Goal: Communication & Community: Answer question/provide support

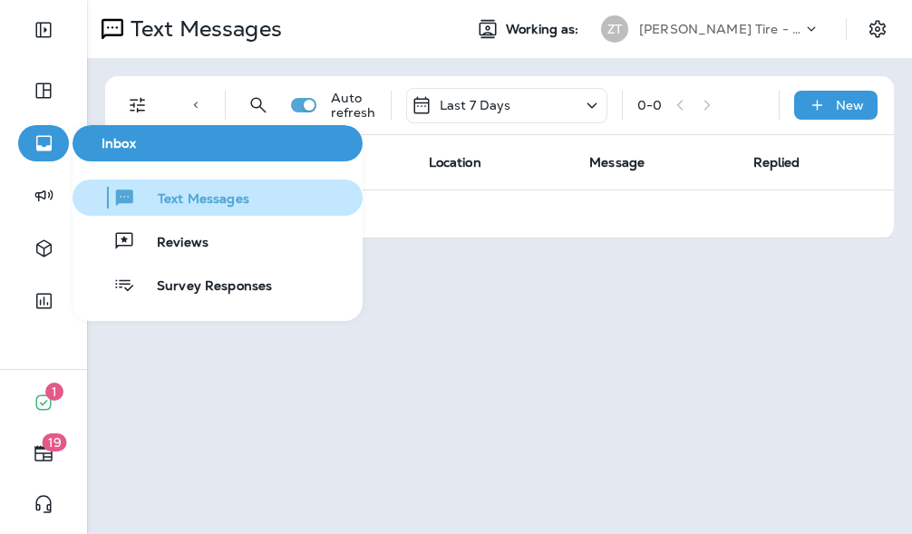
click at [195, 202] on span "Text Messages" at bounding box center [192, 199] width 113 height 17
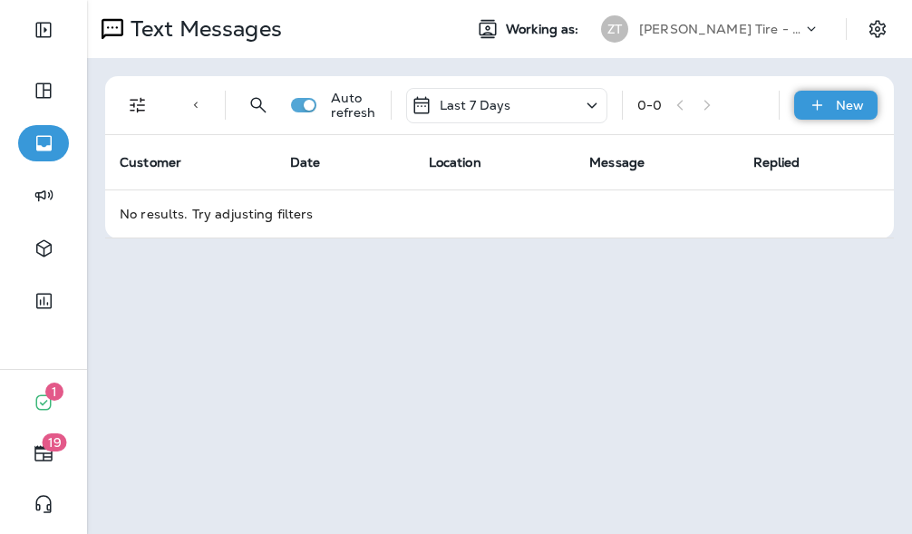
click at [859, 100] on p "New" at bounding box center [850, 105] width 28 height 14
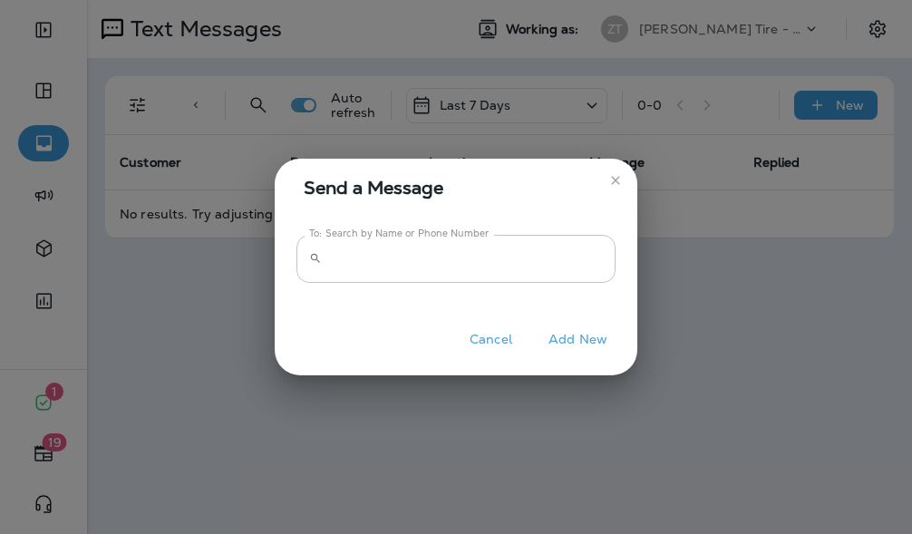
click at [397, 266] on input "To: Search by Name or Phone Number" at bounding box center [472, 259] width 286 height 48
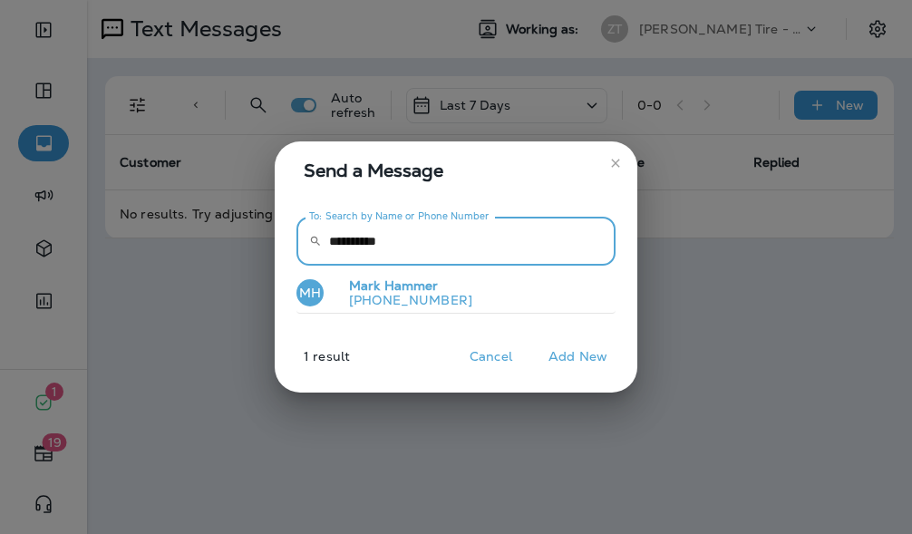
type input "**********"
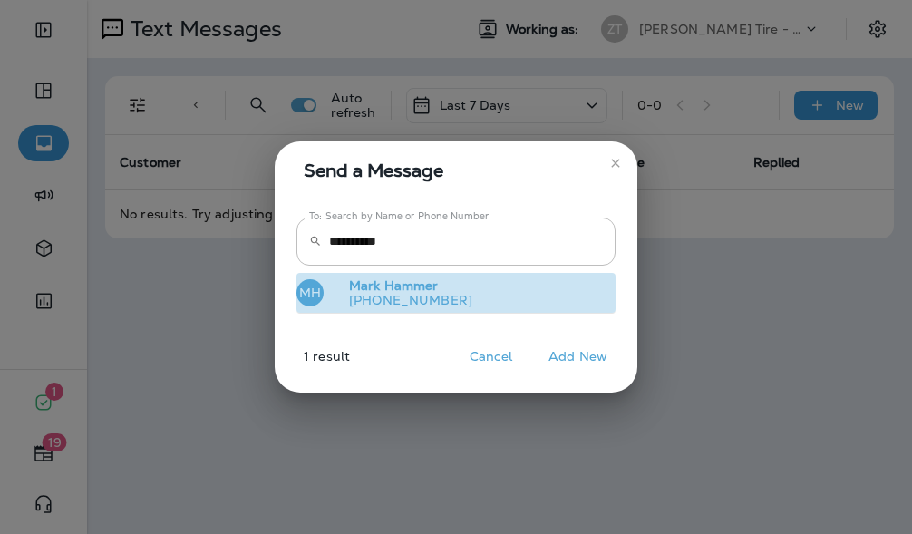
click at [420, 299] on p "[PHONE_NUMBER]" at bounding box center [403, 300] width 138 height 14
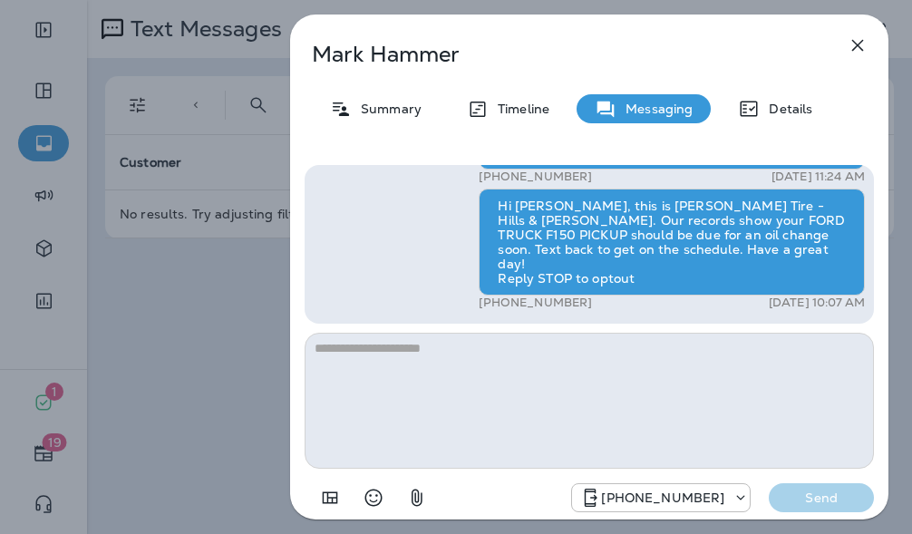
click at [401, 368] on textarea at bounding box center [588, 401] width 569 height 136
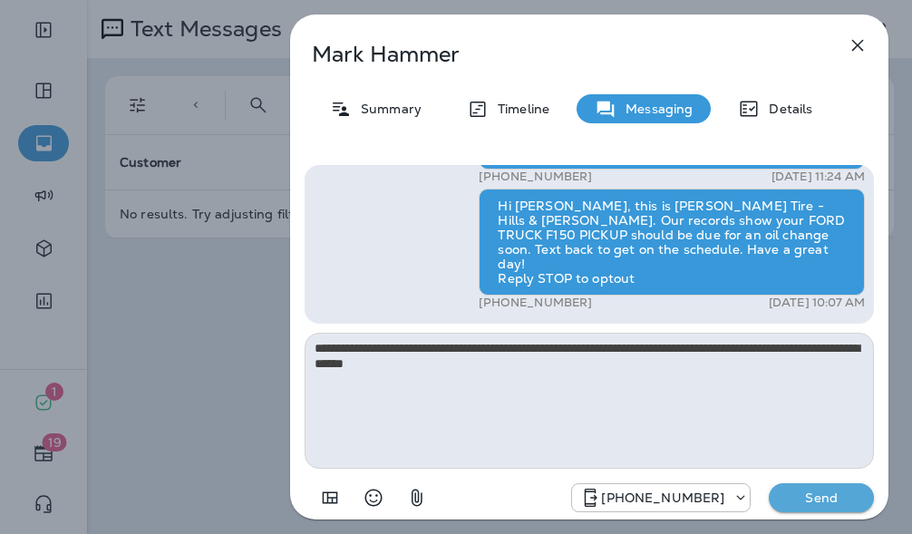
click at [513, 363] on textarea "**********" at bounding box center [588, 401] width 569 height 136
click at [474, 348] on textarea "**********" at bounding box center [588, 401] width 569 height 136
type textarea "**********"
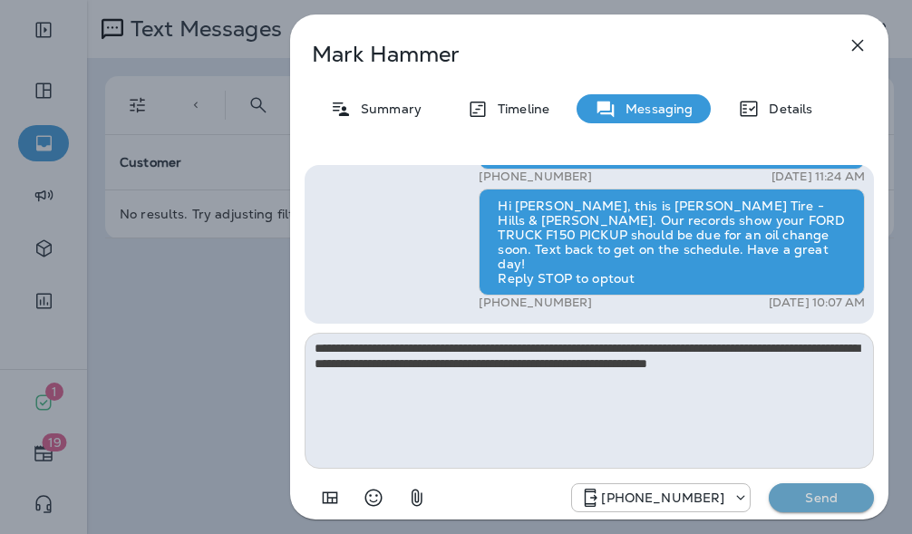
click at [787, 490] on p "Send" at bounding box center [821, 497] width 76 height 16
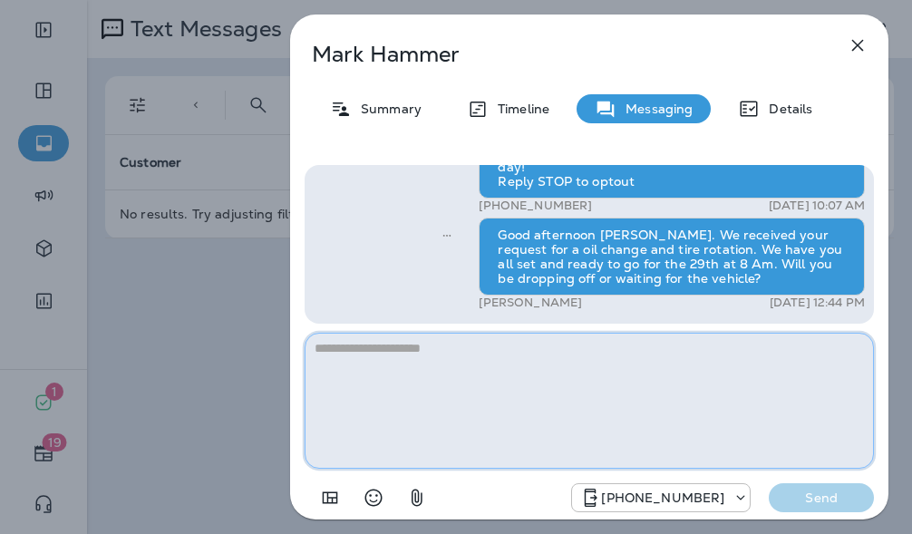
click at [452, 362] on textarea at bounding box center [588, 401] width 569 height 136
click at [490, 393] on textarea at bounding box center [588, 401] width 569 height 136
click at [501, 415] on textarea at bounding box center [588, 401] width 569 height 136
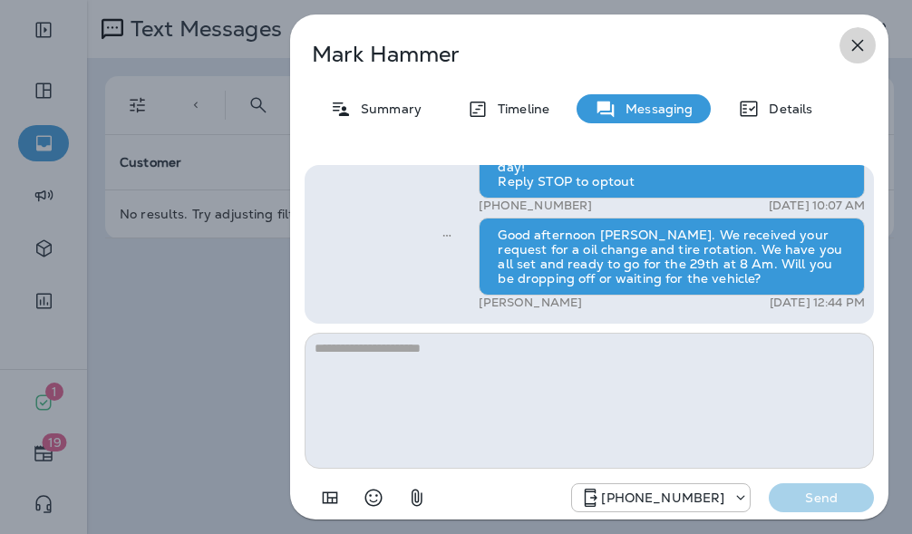
click at [856, 43] on icon "button" at bounding box center [858, 46] width 12 height 12
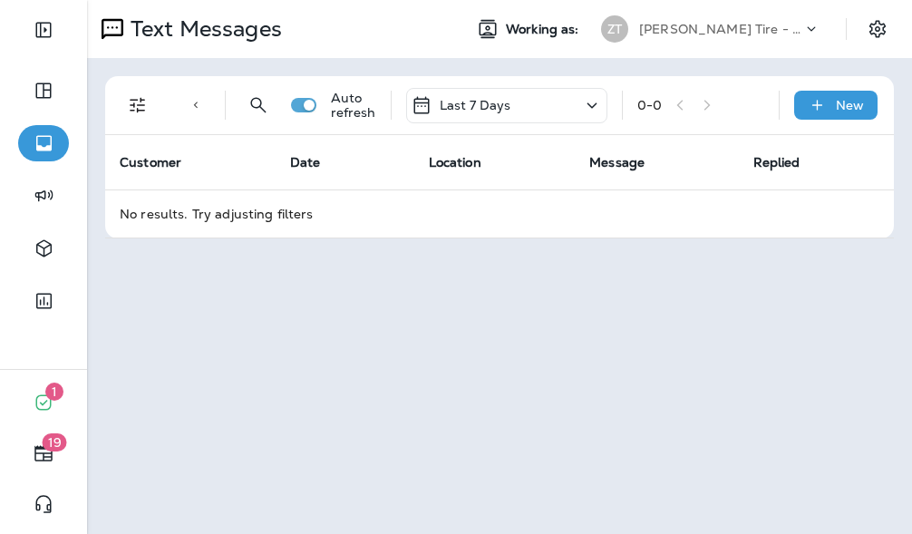
click at [382, 331] on div "Text Messages Working as: [PERSON_NAME] Tire - Hills & [PERSON_NAME] Text Direc…" at bounding box center [499, 267] width 825 height 534
click at [474, 326] on div "Text Messages Working as: [PERSON_NAME] Tire - Hills & [PERSON_NAME] Text Direc…" at bounding box center [499, 267] width 825 height 534
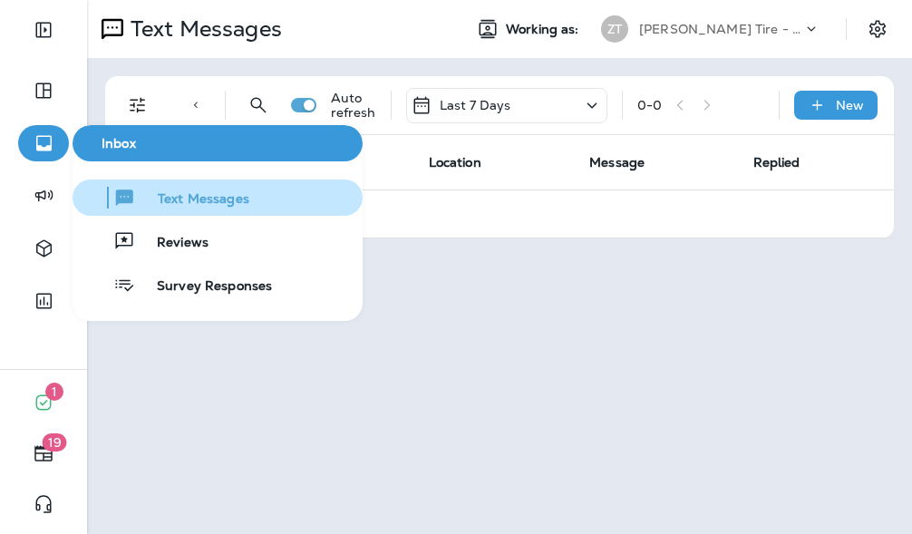
click at [194, 195] on span "Text Messages" at bounding box center [192, 199] width 113 height 17
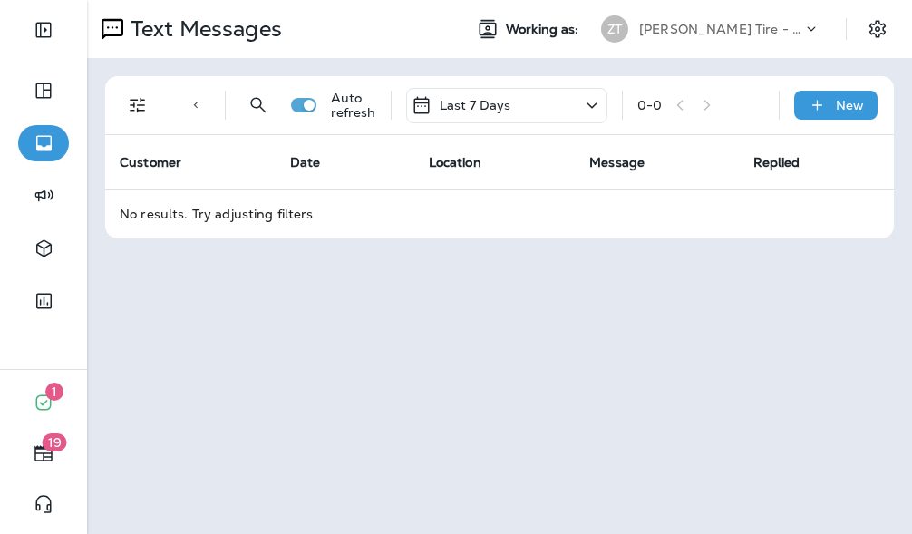
click at [743, 23] on p "[PERSON_NAME] Tire - Hills & [PERSON_NAME]" at bounding box center [720, 29] width 163 height 14
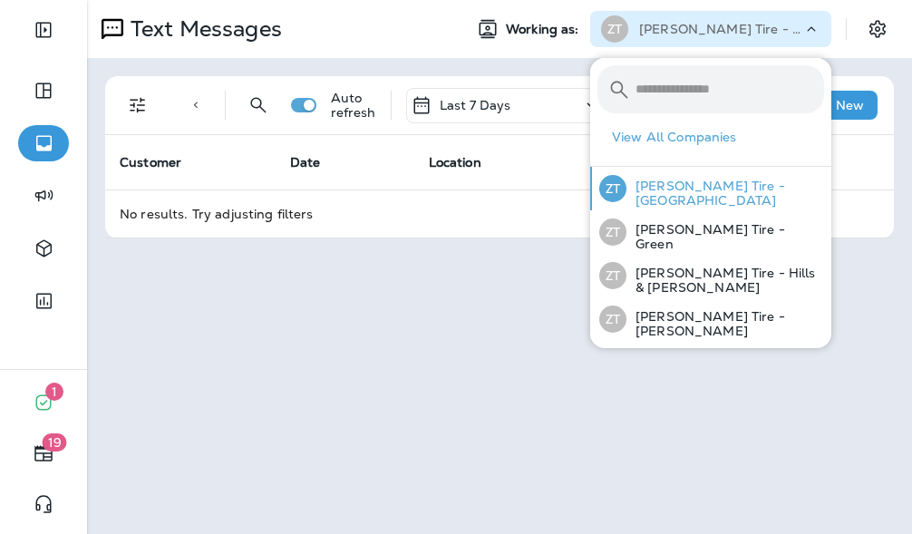
click at [710, 190] on p "[PERSON_NAME] Tire - [GEOGRAPHIC_DATA]" at bounding box center [725, 193] width 198 height 29
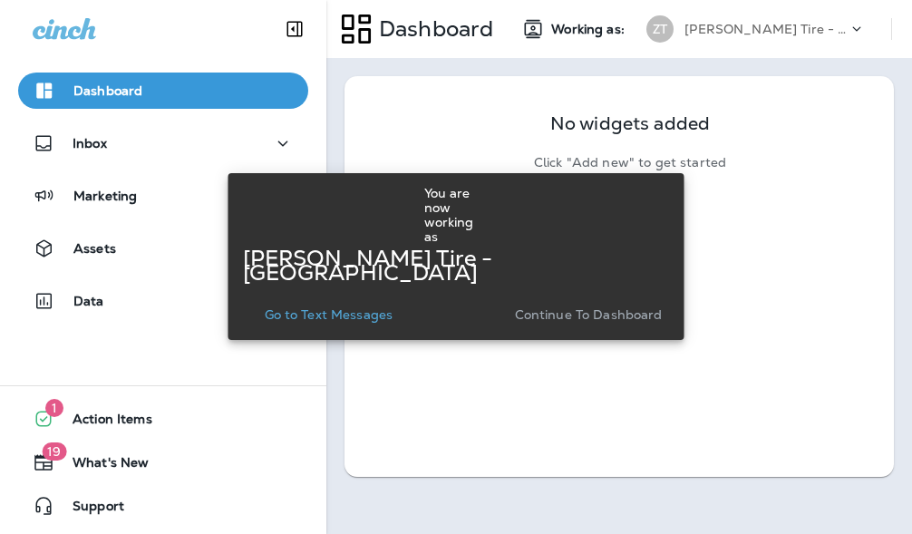
click at [547, 313] on p "Continue to Dashboard" at bounding box center [589, 314] width 148 height 14
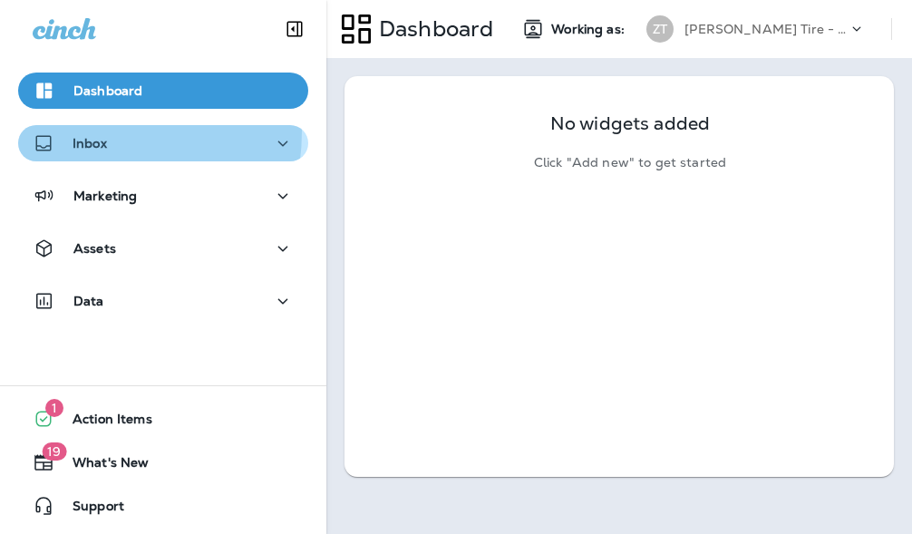
click at [77, 132] on div "Inbox" at bounding box center [70, 143] width 74 height 23
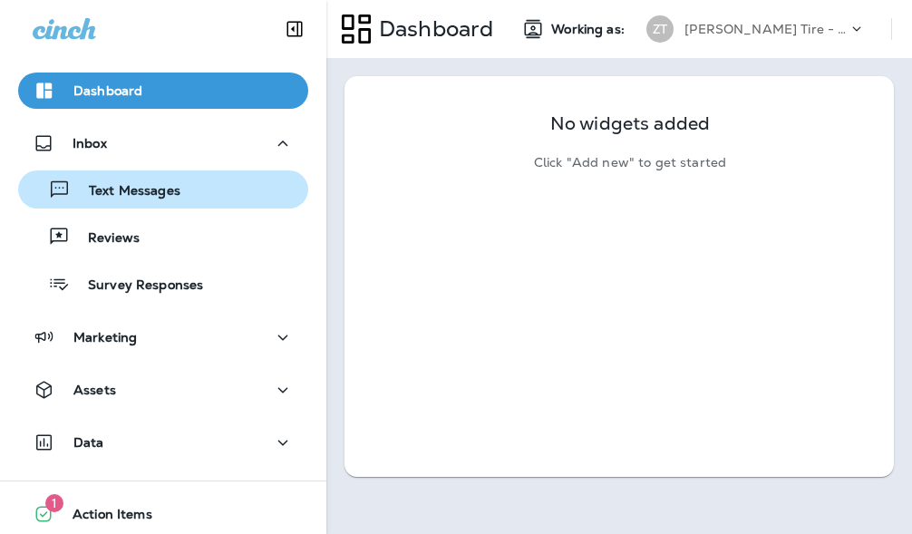
click at [118, 192] on p "Text Messages" at bounding box center [126, 191] width 110 height 17
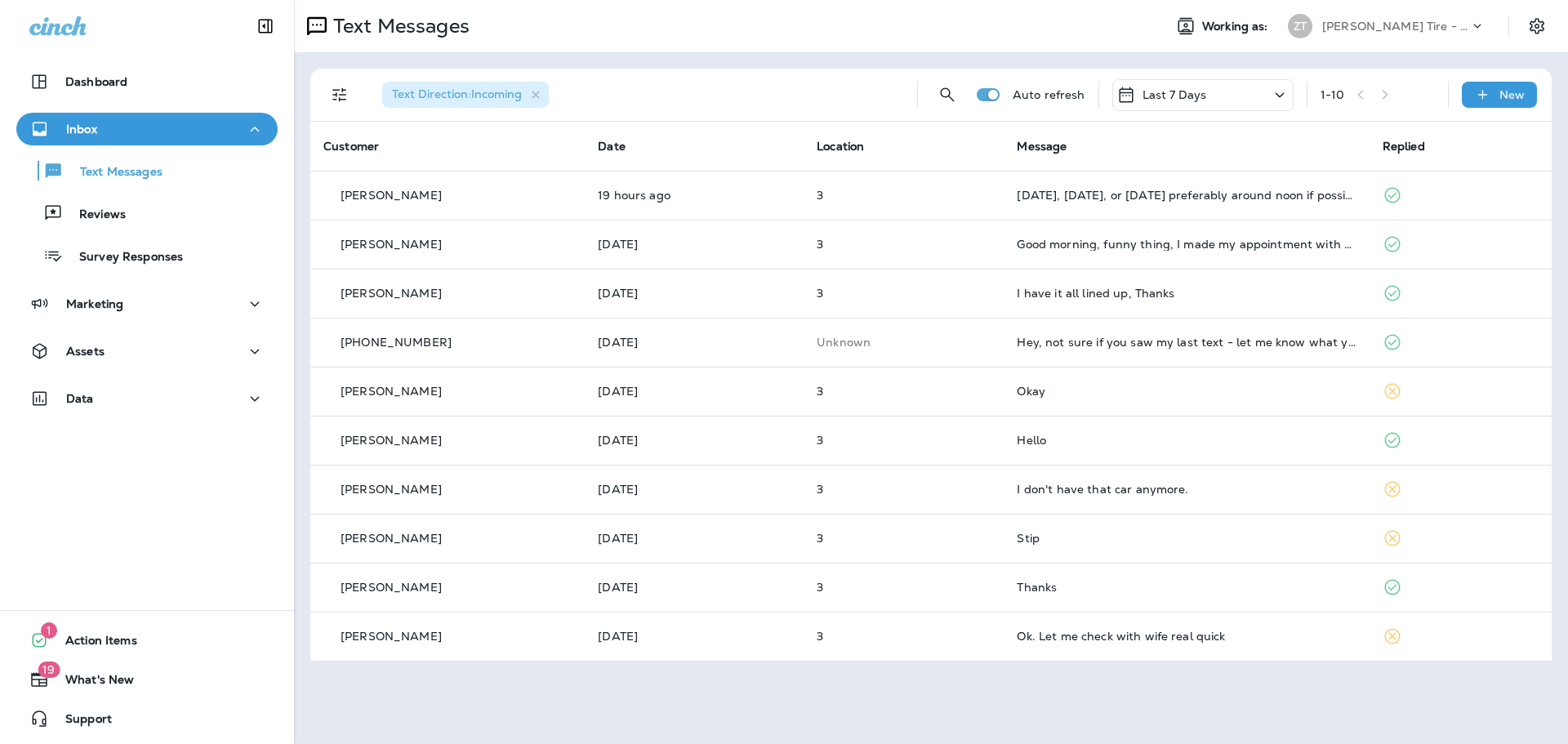
click at [1365, 31] on p "[PERSON_NAME] Tire - [GEOGRAPHIC_DATA]" at bounding box center [1395, 26] width 147 height 13
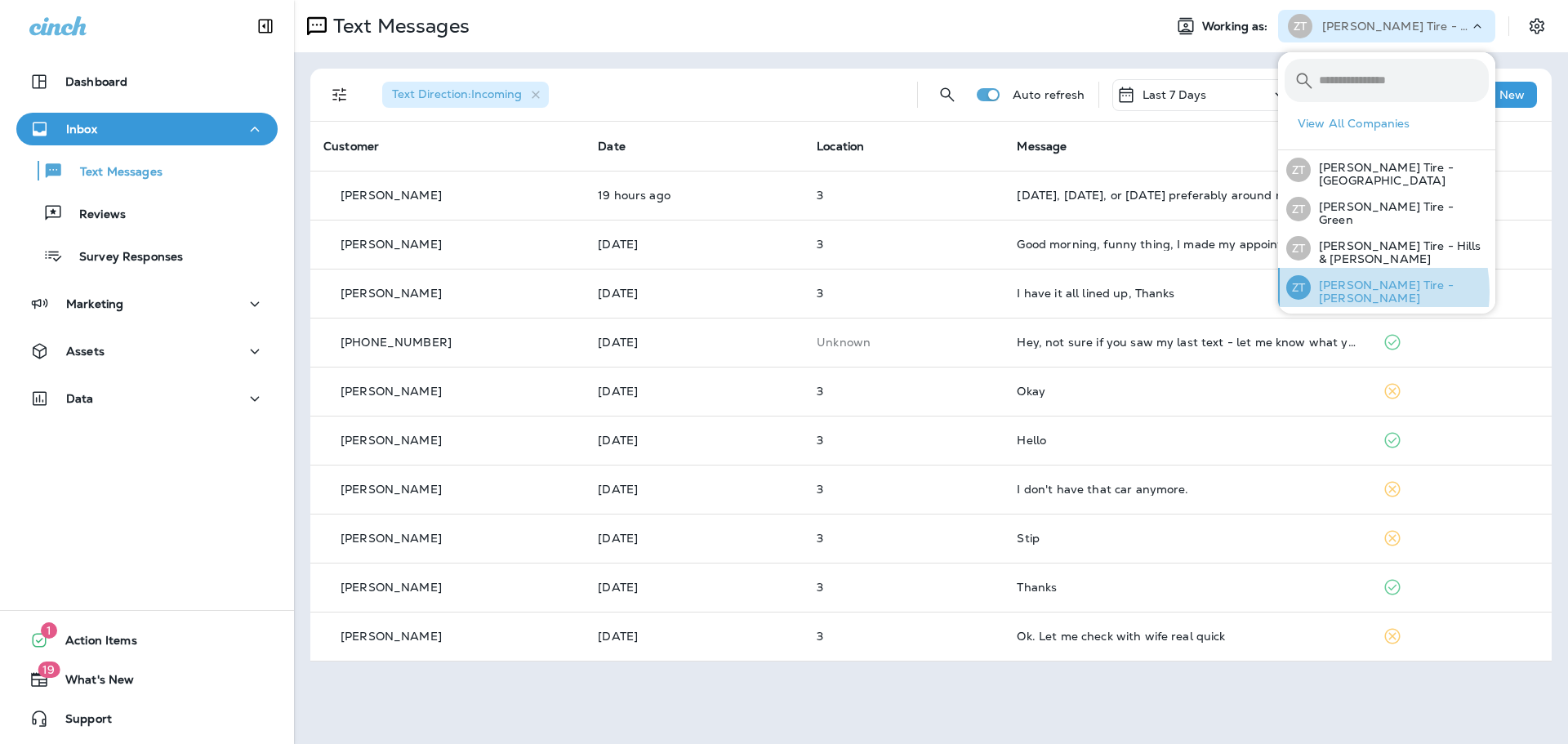
click at [1340, 288] on p "[PERSON_NAME] Tire - [PERSON_NAME]" at bounding box center [1399, 291] width 178 height 26
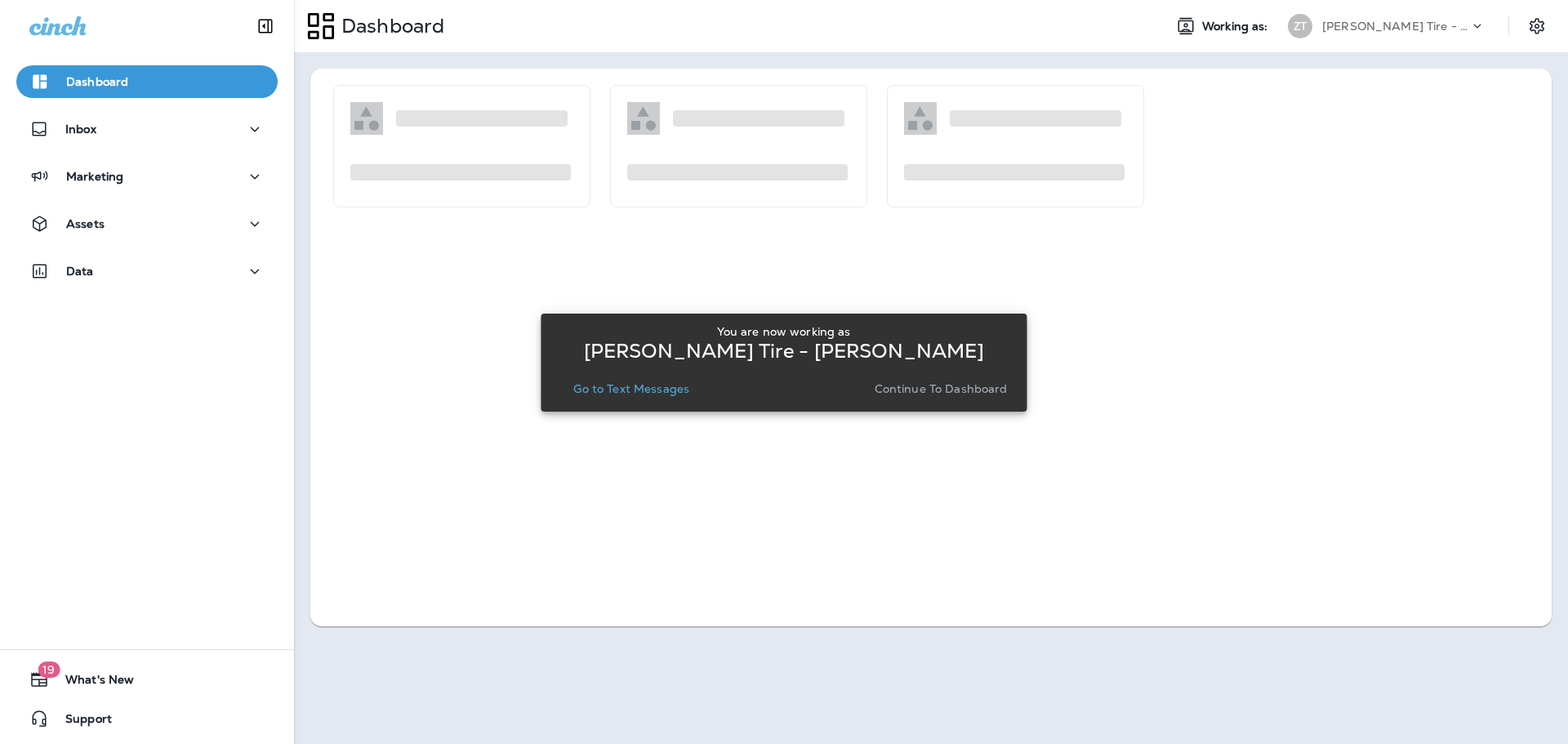
click at [955, 385] on p "Continue to Dashboard" at bounding box center [942, 388] width 133 height 13
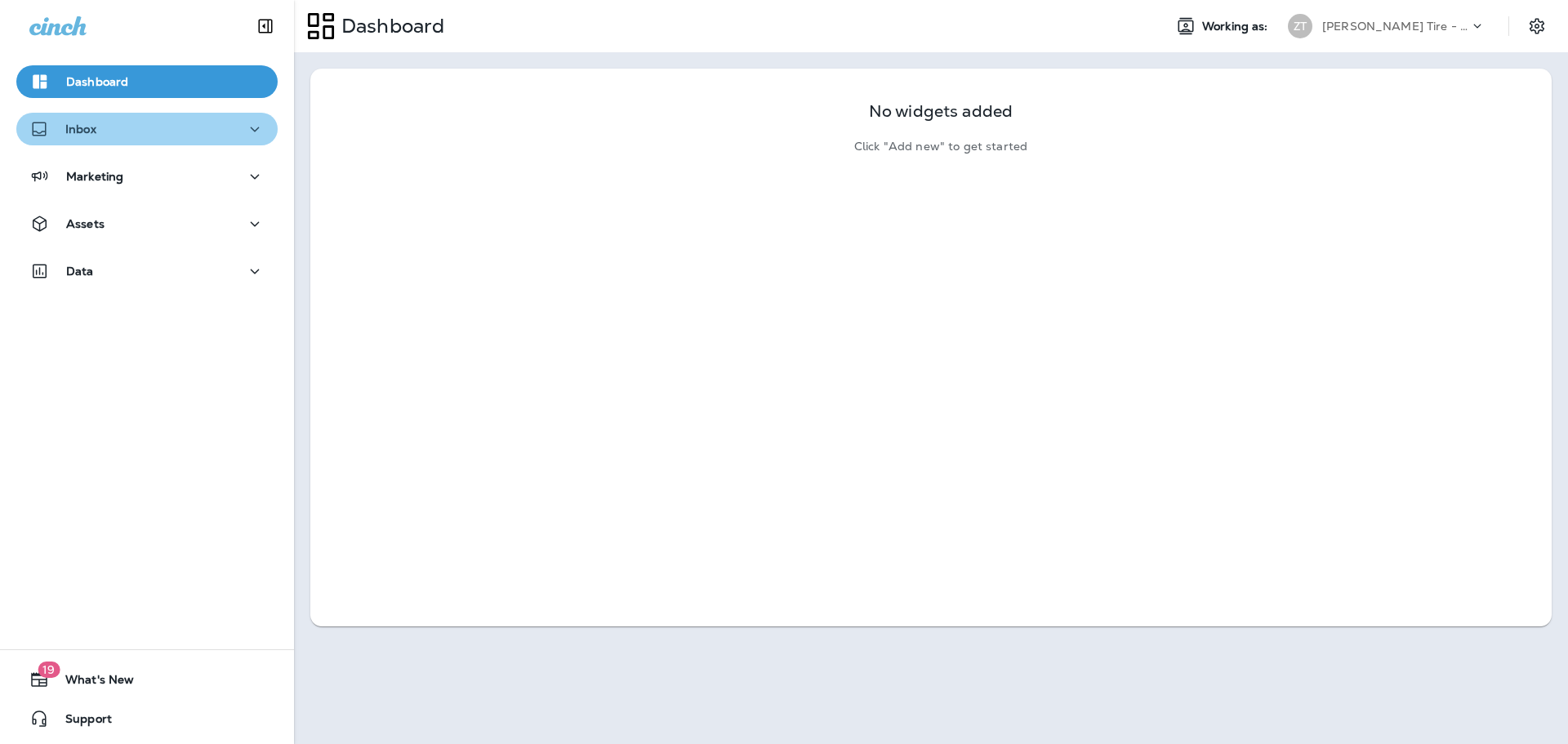
click at [171, 125] on div "Inbox" at bounding box center [147, 129] width 235 height 21
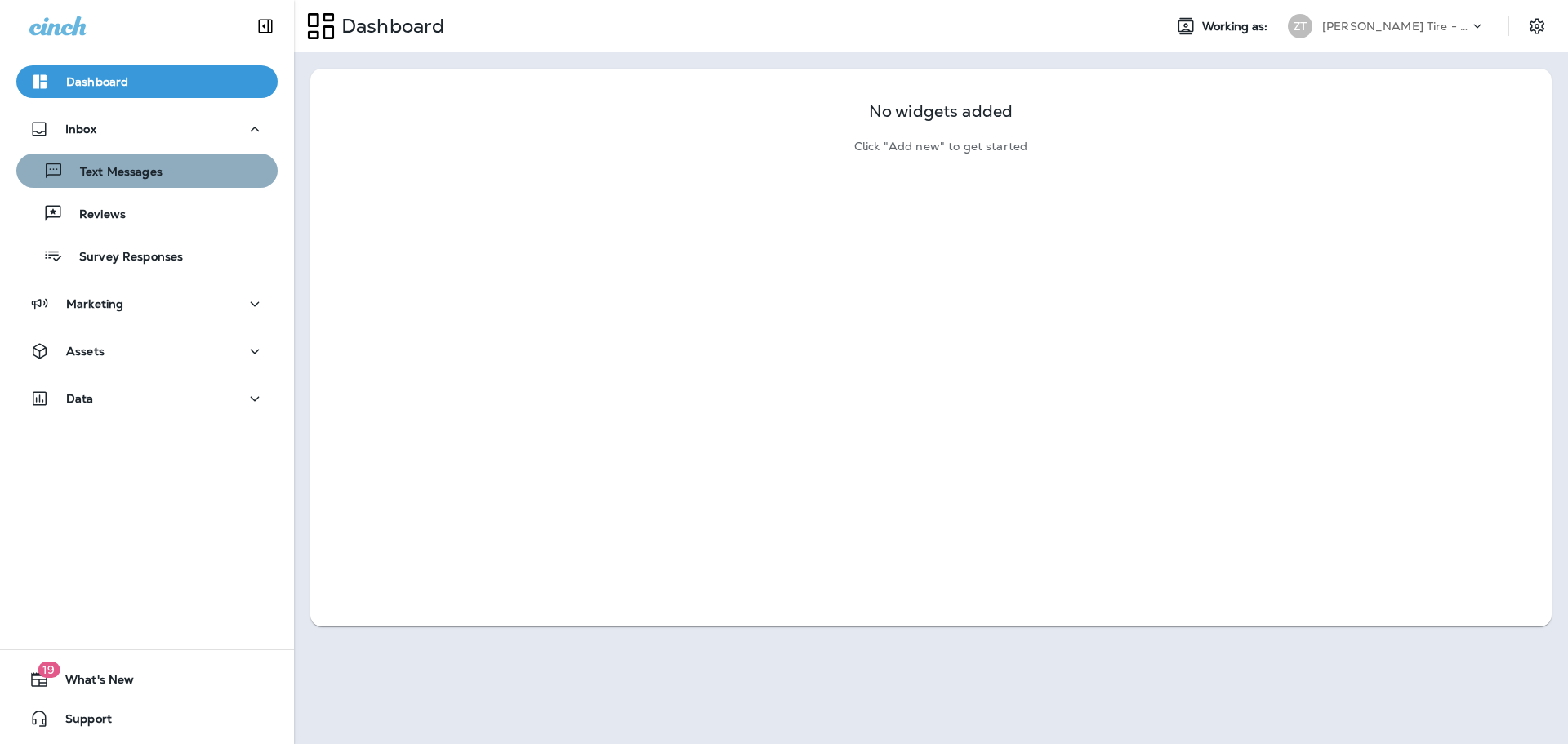
click at [162, 177] on div "Text Messages" at bounding box center [146, 170] width 248 height 24
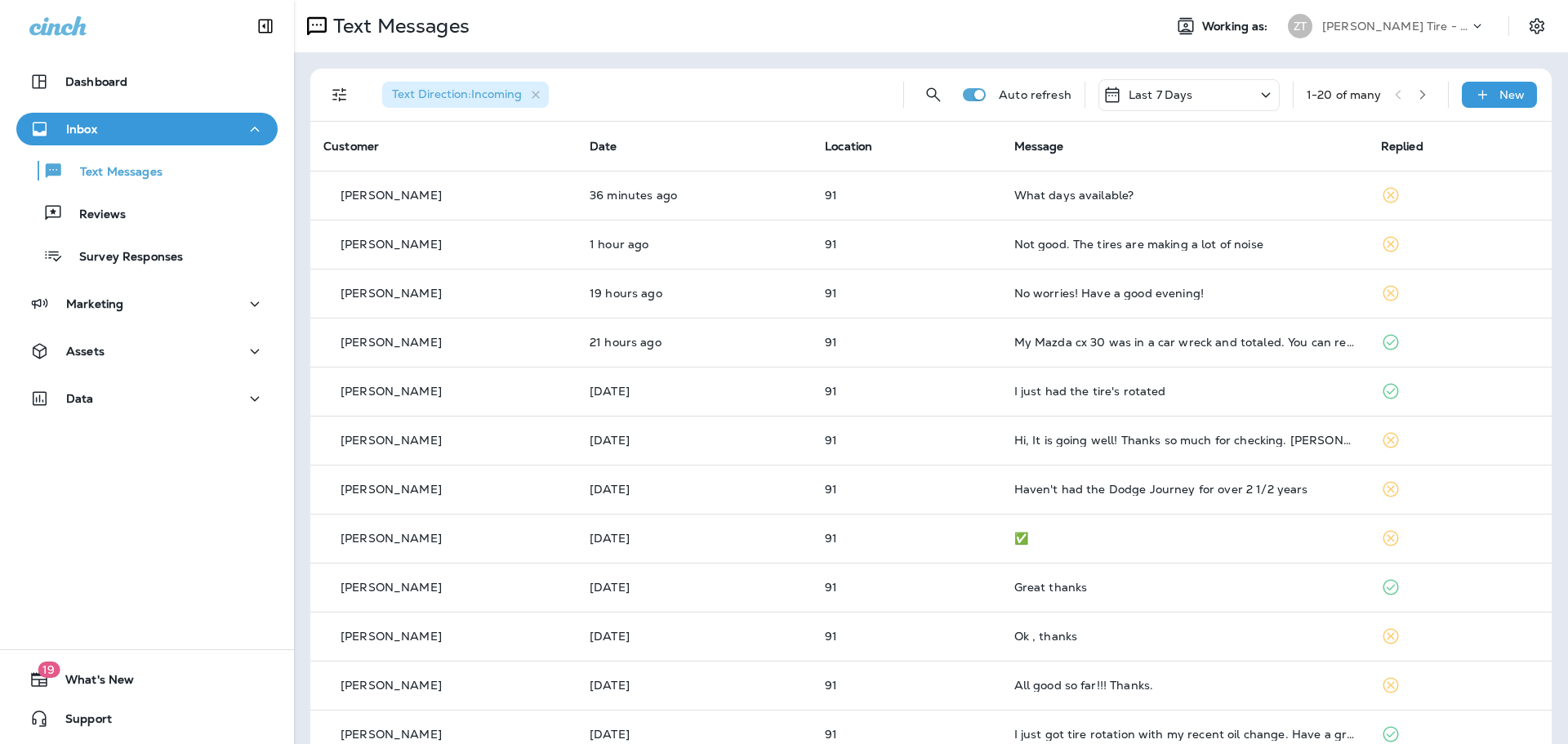
click at [771, 34] on div "Text Messages" at bounding box center [722, 26] width 856 height 32
click at [132, 123] on div "Inbox" at bounding box center [147, 129] width 235 height 21
